Goal: Submit feedback/report problem: Leave review/rating

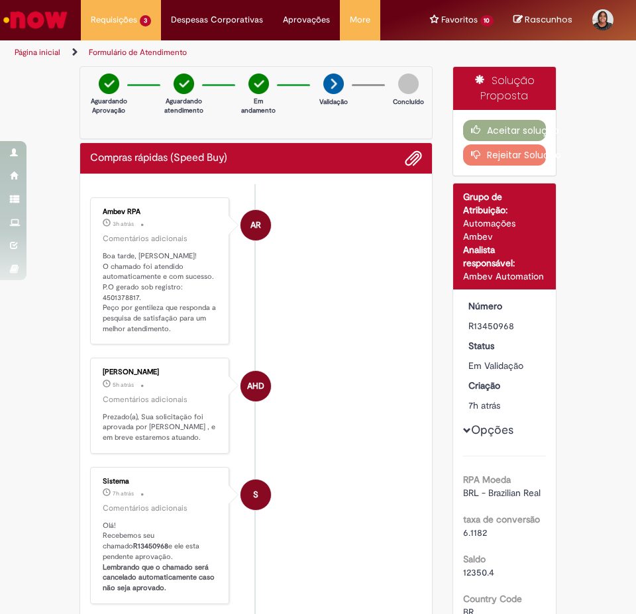
click at [144, 271] on p "Boa tarde, Adriana! O chamado foi atendido automaticamente e com sucesso. P.O g…" at bounding box center [161, 292] width 116 height 83
drag, startPoint x: 134, startPoint y: 294, endPoint x: 97, endPoint y: 294, distance: 37.1
click at [97, 294] on div "Ambev RPA 3h atrás 3 horas atrás Comentários adicionais Boa tarde, Adriana! O c…" at bounding box center [159, 271] width 131 height 140
copy p "4501378817"
click at [471, 126] on icon "button" at bounding box center [479, 129] width 16 height 9
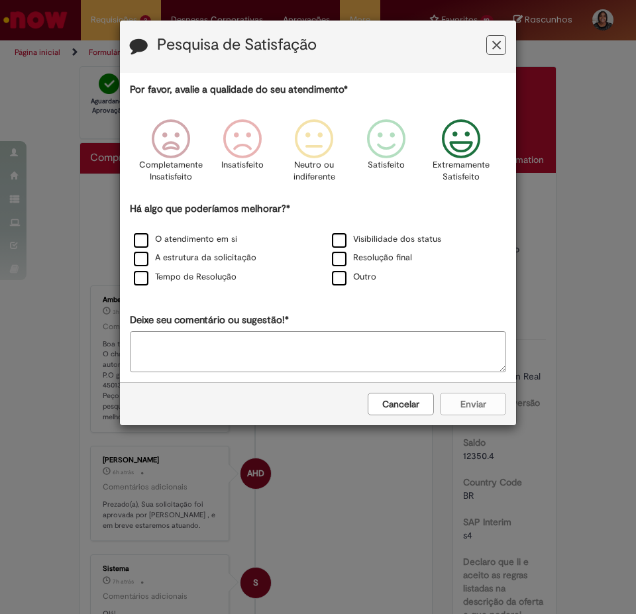
click at [470, 136] on icon "Feedback" at bounding box center [462, 139] width 50 height 40
click at [334, 280] on label "Outro" at bounding box center [354, 277] width 44 height 13
click at [276, 370] on textarea "Deixe seu comentário ou sugestão!*" at bounding box center [318, 351] width 376 height 41
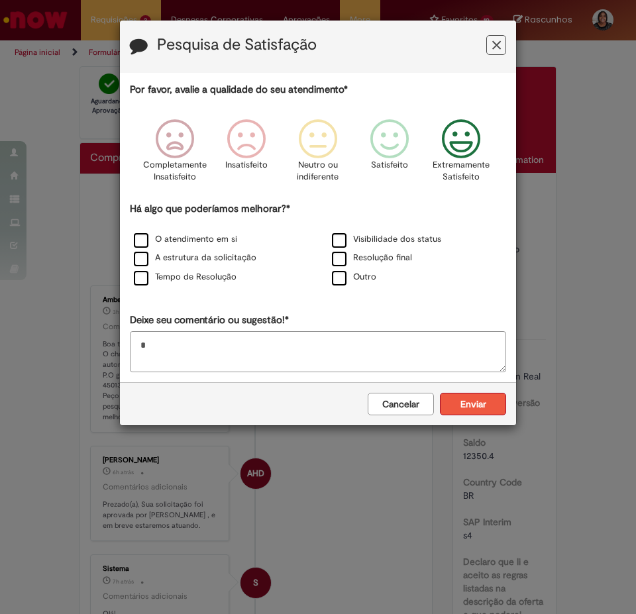
type textarea "*"
drag, startPoint x: 463, startPoint y: 398, endPoint x: 461, endPoint y: 378, distance: 20.0
click at [463, 398] on button "Enviar" at bounding box center [473, 404] width 66 height 23
